Goal: Obtain resource: Obtain resource

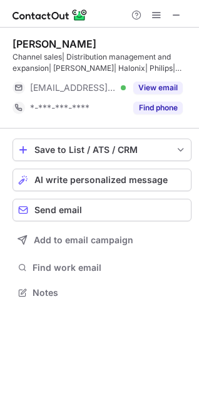
scroll to position [284, 199]
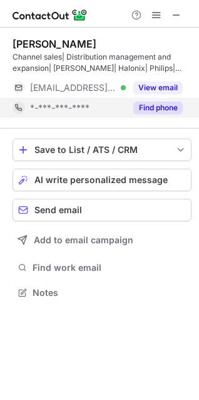
click at [152, 112] on button "Find phone" at bounding box center [158, 108] width 50 height 13
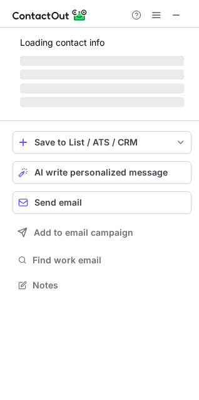
scroll to position [284, 199]
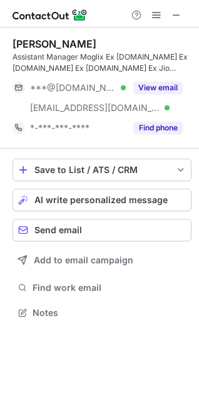
scroll to position [304, 199]
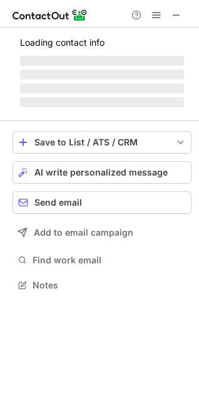
scroll to position [284, 199]
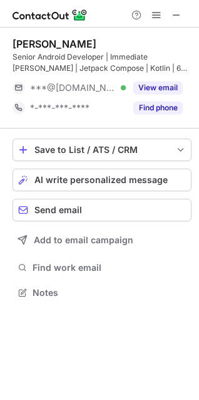
scroll to position [284, 199]
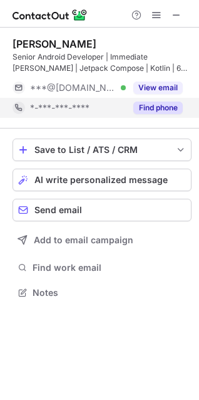
click at [150, 108] on button "Find phone" at bounding box center [158, 108] width 50 height 13
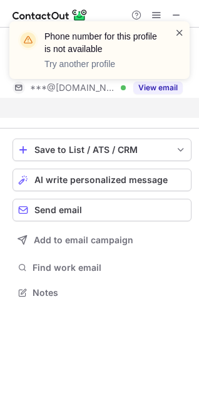
scroll to position [264, 199]
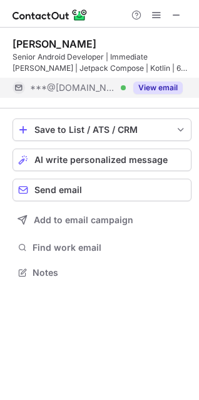
click at [147, 92] on button "View email" at bounding box center [158, 87] width 50 height 13
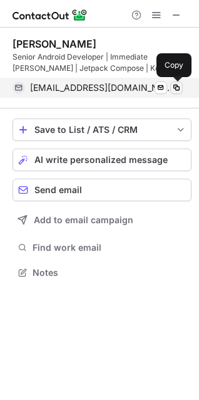
click at [177, 87] on span at bounding box center [177, 88] width 10 height 10
click at [175, 88] on span at bounding box center [177, 88] width 10 height 10
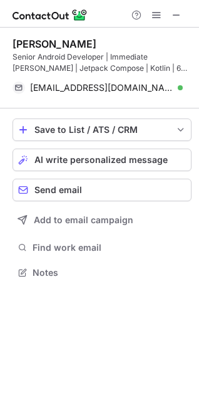
scroll to position [264, 199]
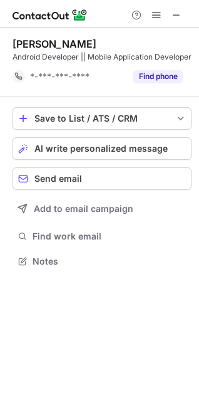
scroll to position [253, 199]
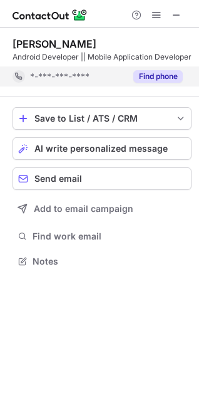
click at [161, 78] on button "Find phone" at bounding box center [158, 76] width 50 height 13
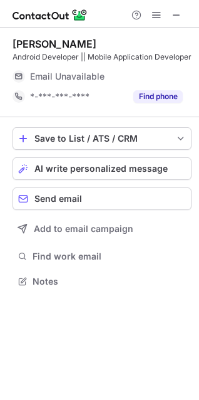
scroll to position [273, 199]
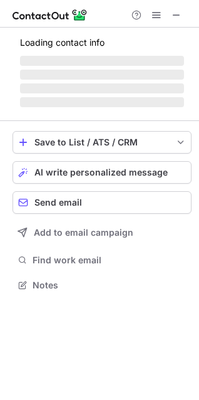
scroll to position [273, 199]
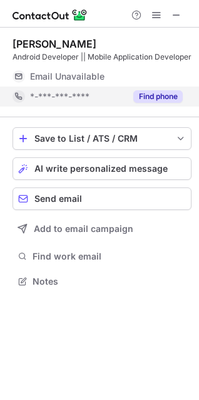
click at [155, 95] on button "Find phone" at bounding box center [158, 96] width 50 height 13
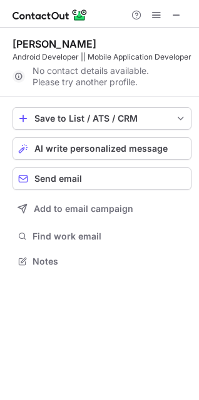
scroll to position [253, 199]
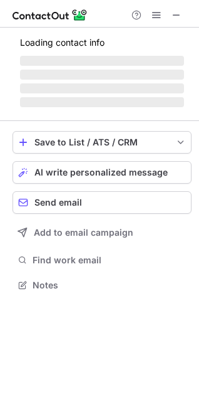
scroll to position [276, 199]
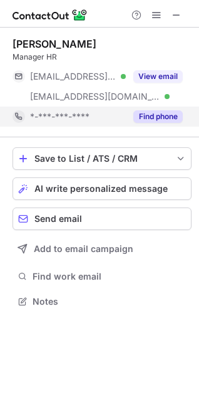
click at [155, 118] on button "Find phone" at bounding box center [158, 116] width 50 height 13
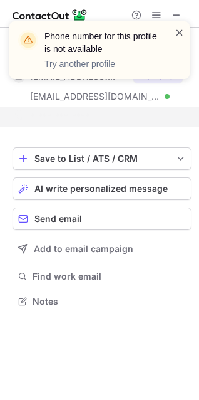
click at [182, 30] on span at bounding box center [180, 32] width 10 height 13
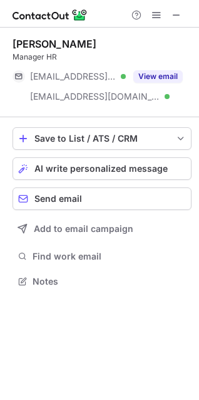
scroll to position [273, 199]
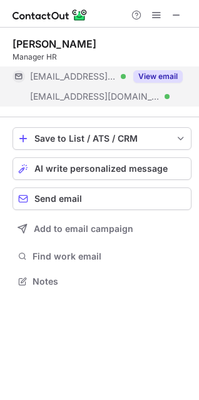
click at [145, 80] on button "View email" at bounding box center [158, 76] width 50 height 13
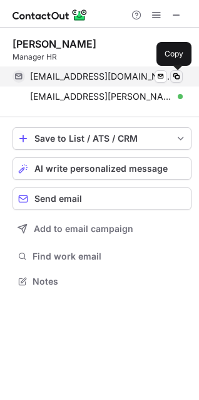
click at [179, 75] on span at bounding box center [177, 76] width 10 height 10
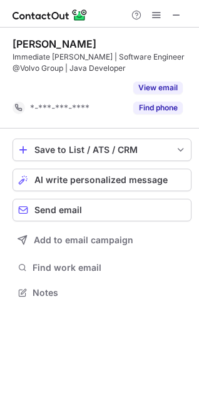
scroll to position [264, 199]
